Goal: Check status

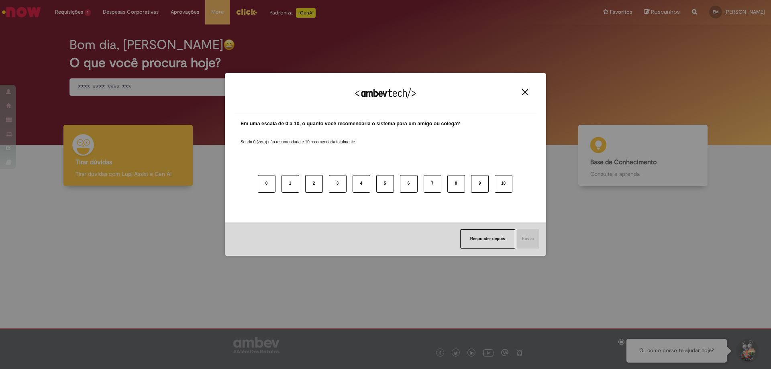
click at [528, 90] on img "Close" at bounding box center [525, 92] width 6 height 6
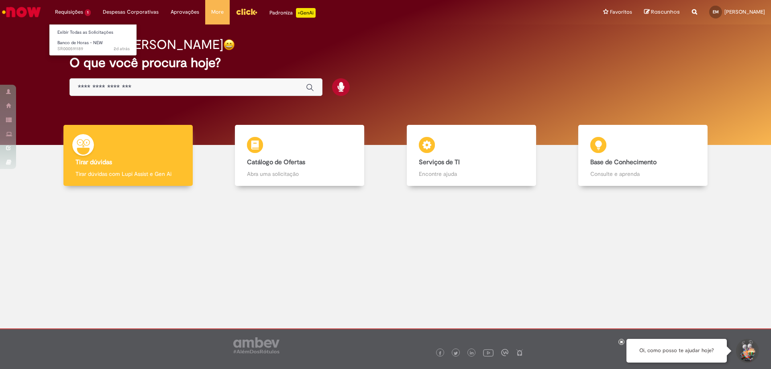
click at [73, 10] on li "Requisições 1 Exibir Todas as Solicitações Banco de Horas - NEW 2d atrás 2 dias…" at bounding box center [73, 12] width 48 height 24
click at [83, 33] on link "Exibir Todas as Solicitações" at bounding box center [93, 32] width 88 height 9
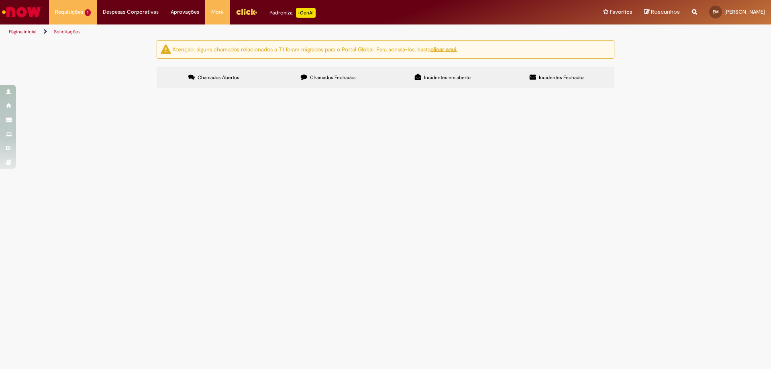
click at [337, 73] on label "Chamados Fechados" at bounding box center [328, 78] width 114 height 22
click at [0, 0] on span "CLUBE DAS TINTAS - MATERIAIS PINTURA [DATE]" at bounding box center [0, 0] width 0 height 0
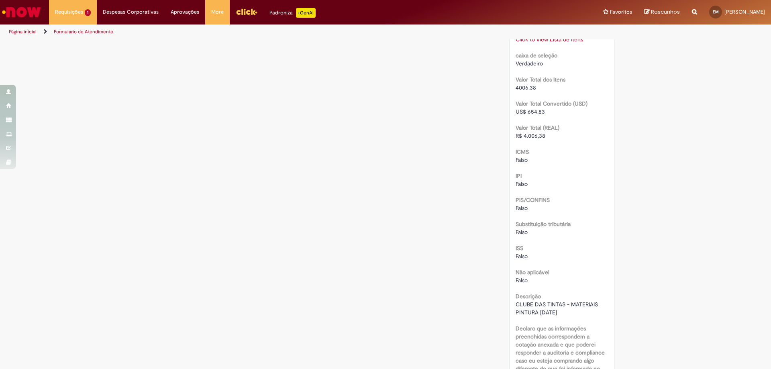
scroll to position [643, 0]
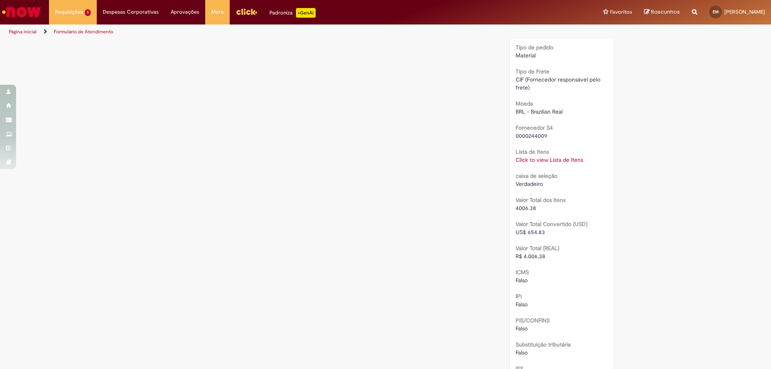
click at [559, 161] on link "Click to view Lista de Itens" at bounding box center [549, 159] width 67 height 7
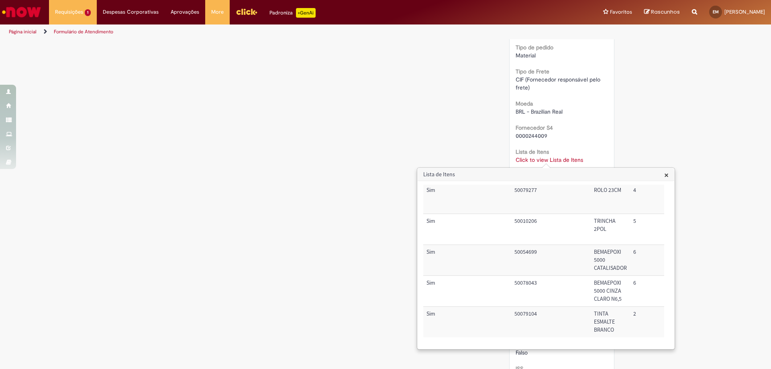
scroll to position [85, 0]
click at [666, 175] on span "×" at bounding box center [666, 174] width 4 height 11
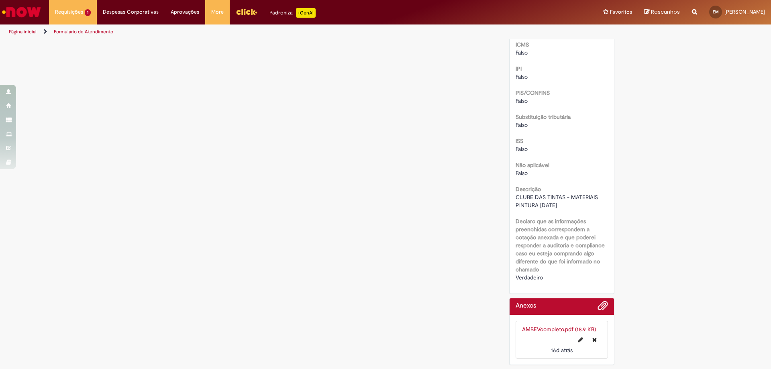
scroll to position [670, 0]
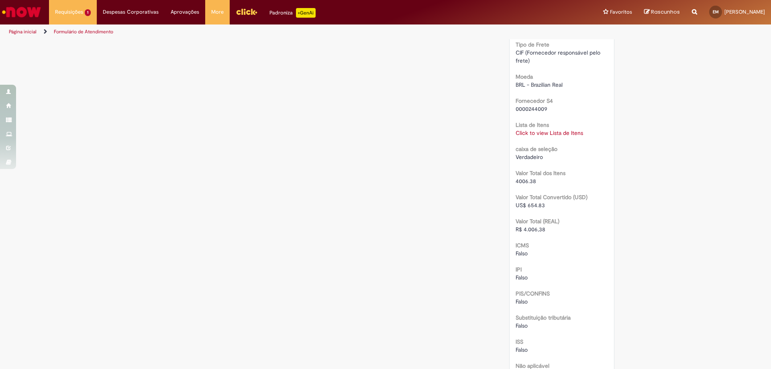
click at [543, 130] on link "Click to view Lista de Itens" at bounding box center [549, 132] width 67 height 7
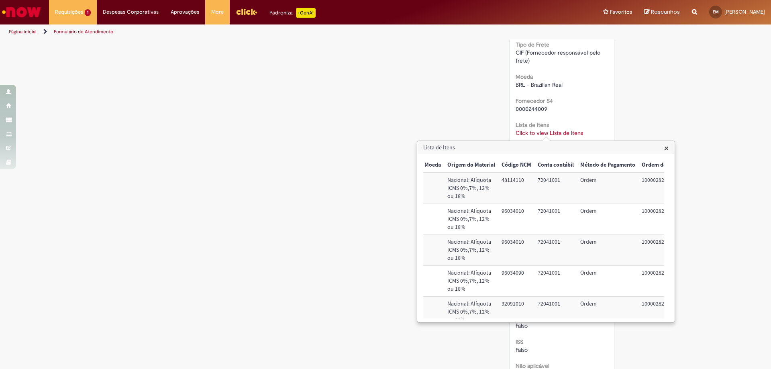
scroll to position [0, 341]
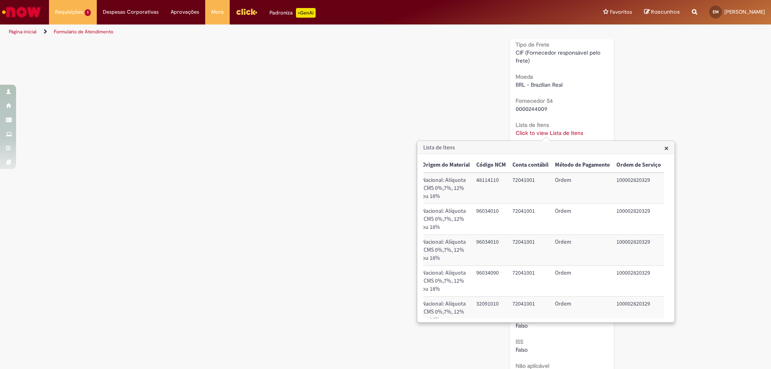
click at [631, 303] on td "100002820329" at bounding box center [638, 312] width 51 height 31
click at [632, 304] on td "100002820329" at bounding box center [638, 312] width 51 height 31
drag, startPoint x: 645, startPoint y: 302, endPoint x: 610, endPoint y: 303, distance: 35.4
click at [613, 303] on td "100002820329" at bounding box center [638, 312] width 51 height 31
copy td "100002820329"
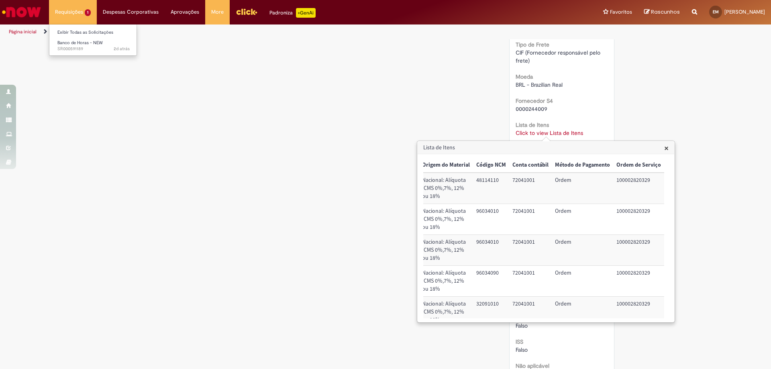
click at [64, 5] on li "Requisições 1 Exibir Todas as Solicitações Banco de Horas - NEW 2d atrás 2 dias…" at bounding box center [73, 12] width 48 height 24
click at [77, 33] on link "Exibir Todas as Solicitações" at bounding box center [93, 32] width 88 height 9
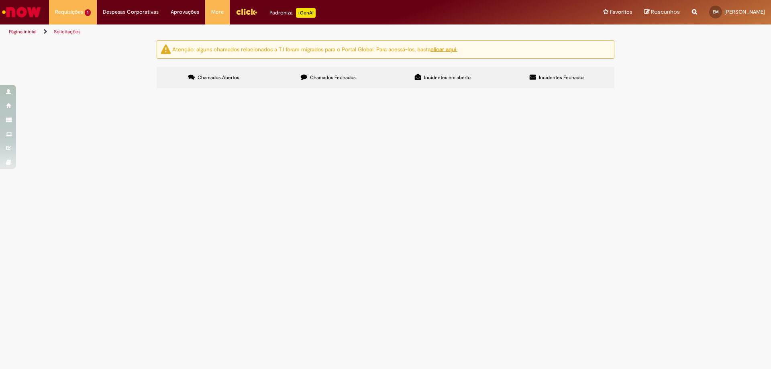
click at [343, 76] on span "Chamados Fechados" at bounding box center [333, 77] width 46 height 6
click at [0, 0] on span "FELT ELÉTRICA - ILUMINAÇÃO EXTERNA [DATE]" at bounding box center [0, 0] width 0 height 0
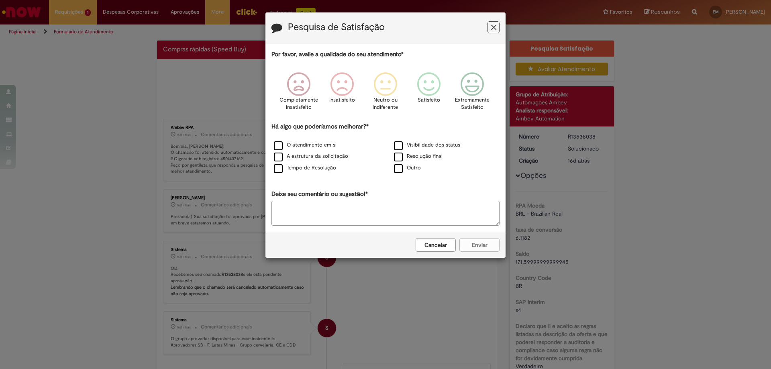
click at [495, 27] on icon "Feedback" at bounding box center [493, 27] width 5 height 8
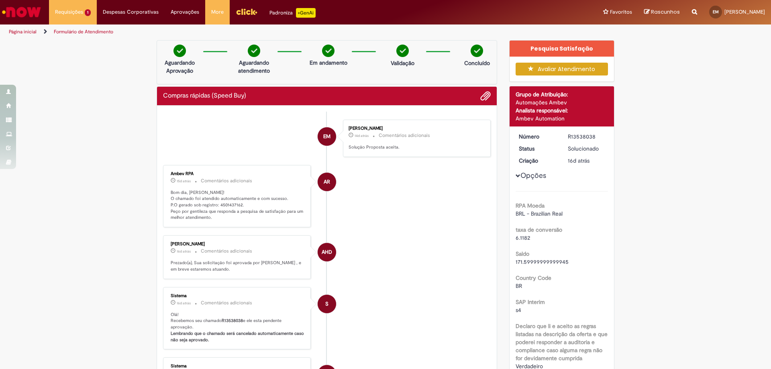
click at [227, 208] on p "Bom dia, [PERSON_NAME]! O chamado foi atendido automaticamente e com sucesso. P…" at bounding box center [238, 206] width 134 height 32
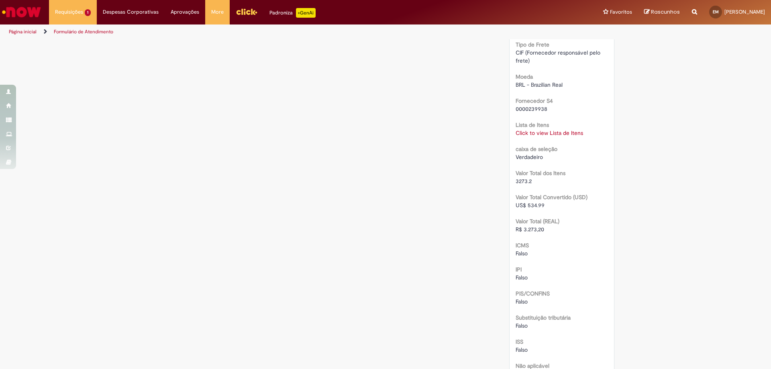
scroll to position [595, 0]
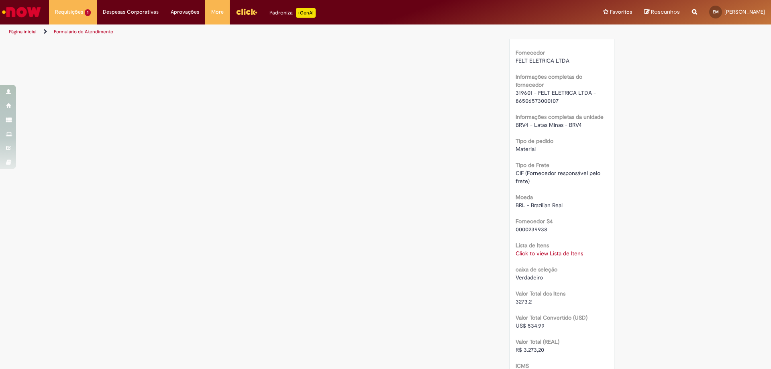
click at [554, 253] on link "Click to view Lista de Itens" at bounding box center [549, 253] width 67 height 7
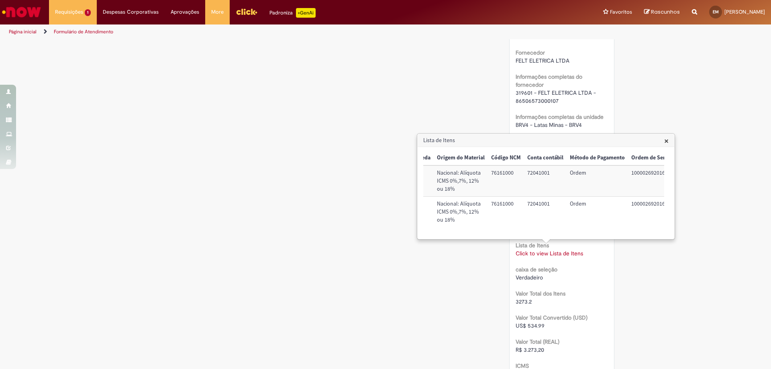
scroll to position [0, 327]
click at [631, 169] on td "100002692016" at bounding box center [642, 180] width 51 height 31
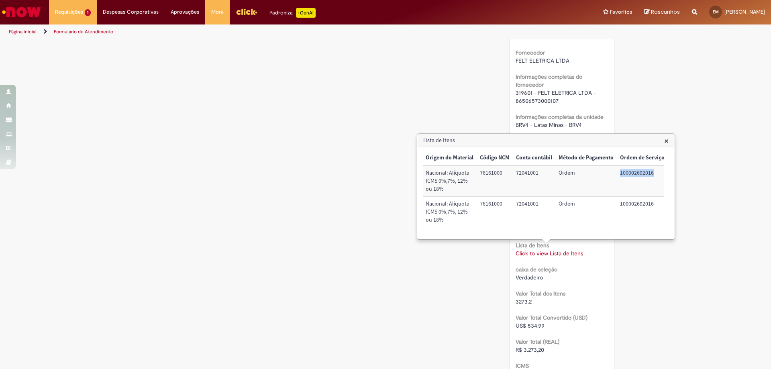
click at [630, 169] on td "100002692016" at bounding box center [642, 180] width 51 height 31
copy td "100002692016"
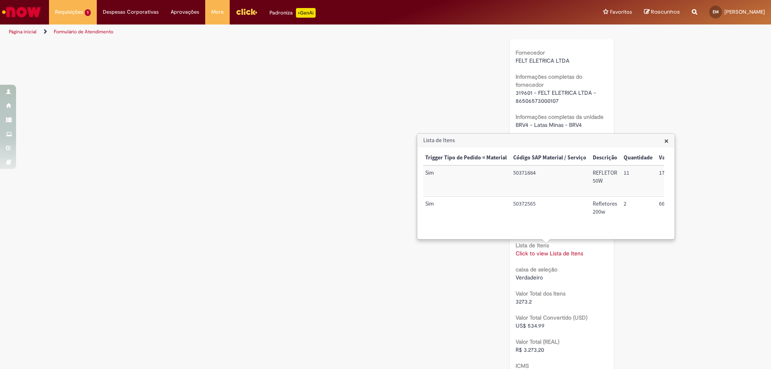
scroll to position [0, 0]
click at [533, 172] on td "50371884" at bounding box center [551, 180] width 80 height 31
copy td "50371884"
click at [529, 208] on td "50372565" at bounding box center [551, 212] width 80 height 31
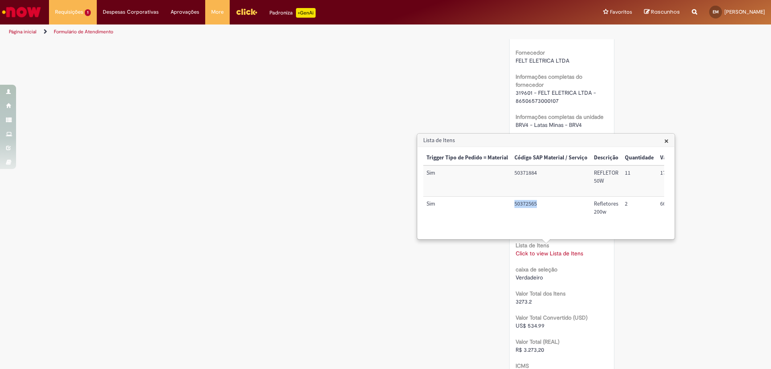
click at [529, 208] on td "50372565" at bounding box center [551, 212] width 80 height 31
click at [529, 203] on td "50372565" at bounding box center [551, 212] width 80 height 31
click at [531, 202] on td "50372565" at bounding box center [551, 212] width 80 height 31
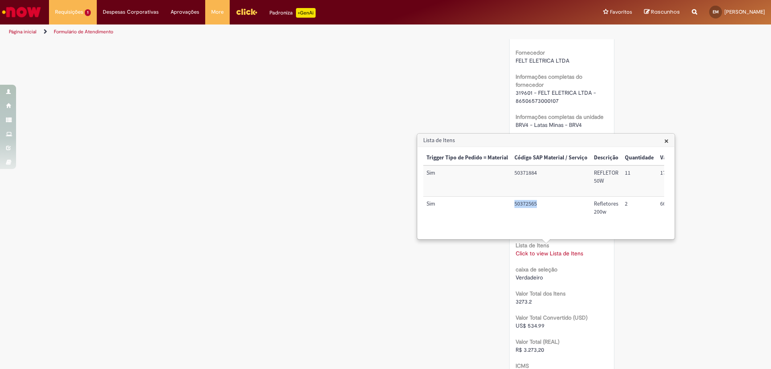
click at [531, 202] on td "50372565" at bounding box center [551, 212] width 80 height 31
click at [668, 139] on span "×" at bounding box center [666, 140] width 4 height 11
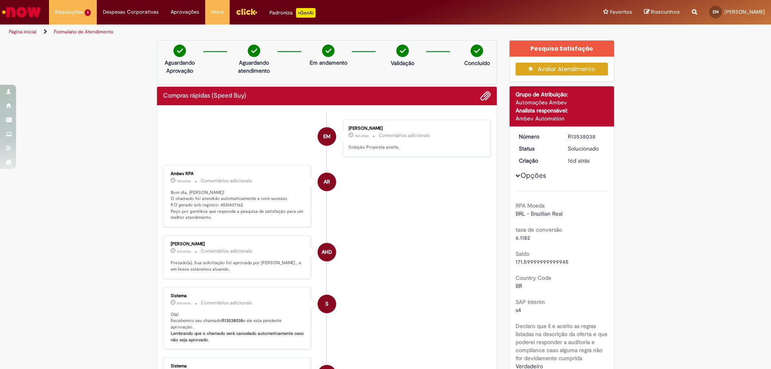
click at [225, 206] on p "Bom dia, [PERSON_NAME]! O chamado foi atendido automaticamente e com sucesso. P…" at bounding box center [238, 206] width 134 height 32
copy p "4501437162"
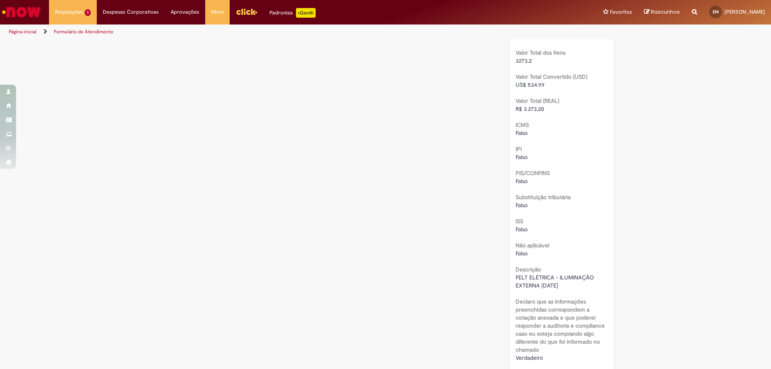
scroll to position [755, 0]
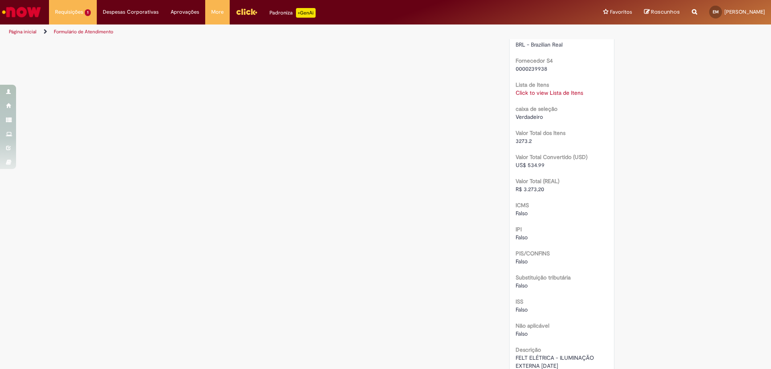
click at [543, 91] on link "Click to view Lista de Itens" at bounding box center [549, 92] width 67 height 7
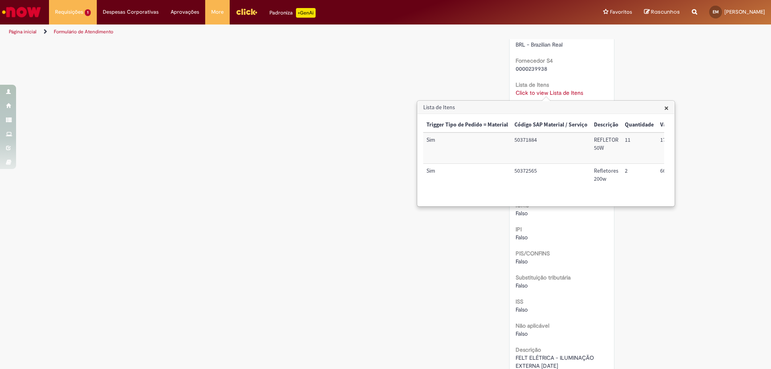
scroll to position [0, 327]
click at [632, 141] on td "100002692016" at bounding box center [642, 148] width 51 height 31
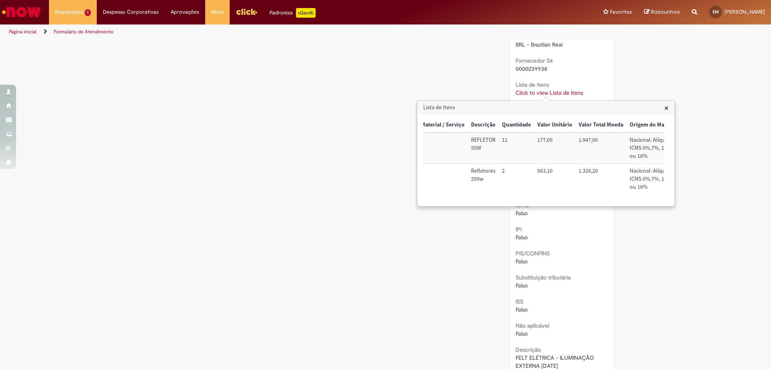
scroll to position [0, 121]
drag, startPoint x: 582, startPoint y: 138, endPoint x: 575, endPoint y: 139, distance: 6.5
click at [575, 139] on tr "Sim 50371884 REFLETOR 50W 11 177,00 1.947,00 Nacional: Alíquota ICMS 0%,7%, 12%…" at bounding box center [588, 148] width 572 height 31
copy tr "1.947,00"
drag, startPoint x: 580, startPoint y: 170, endPoint x: 600, endPoint y: 175, distance: 20.6
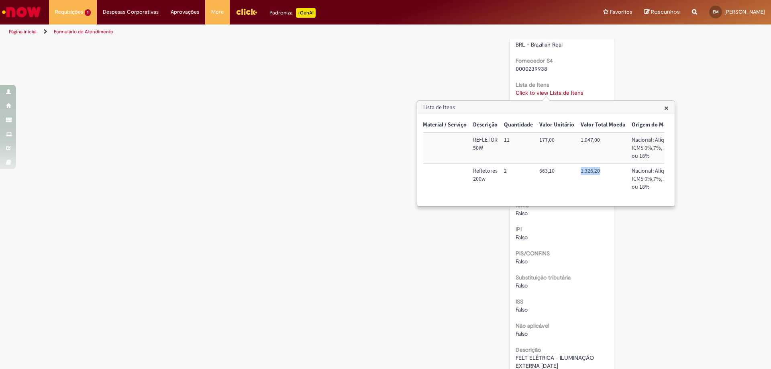
click at [600, 172] on td "1.326,20" at bounding box center [603, 179] width 51 height 31
copy td "1.326,20"
